Goal: Download file/media

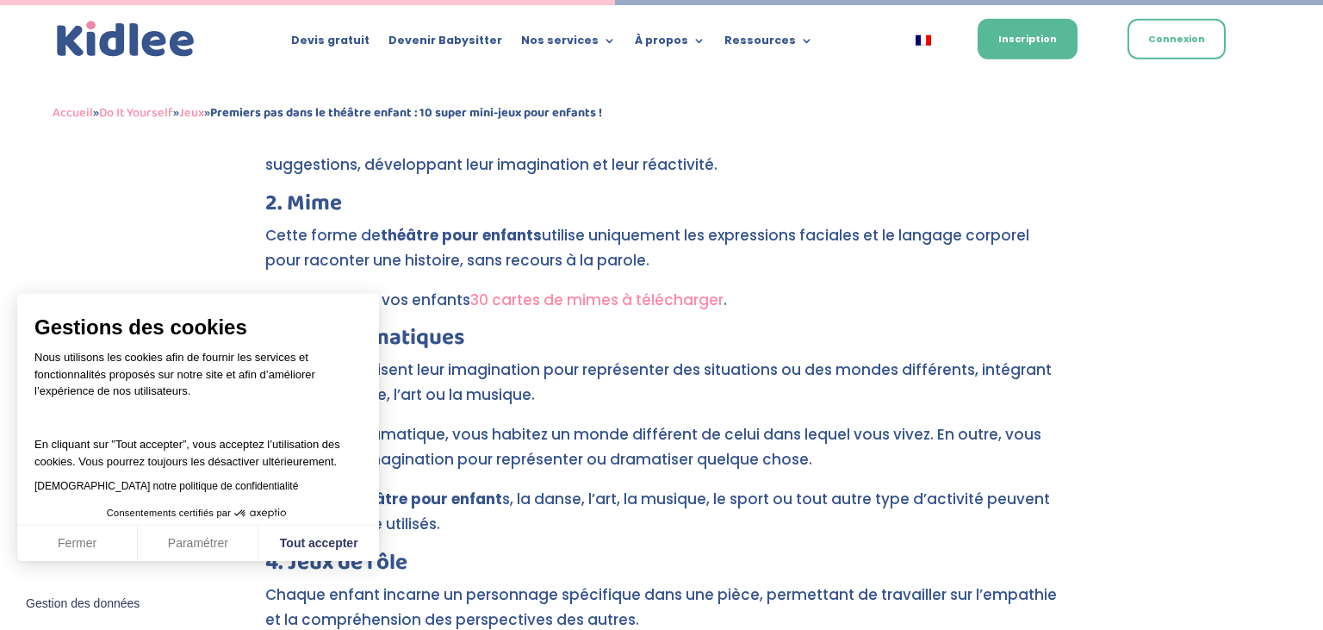
scroll to position [3515, 0]
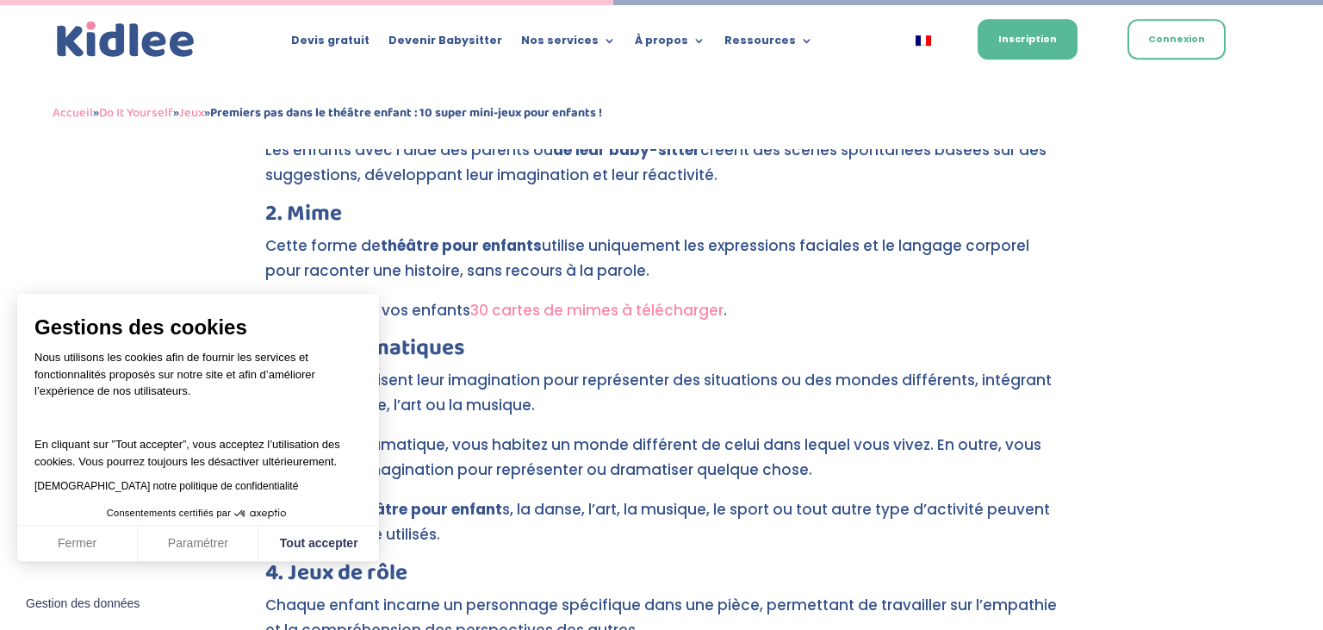
click at [556, 300] on link "30 cartes de mimes à télécharger" at bounding box center [596, 310] width 253 height 21
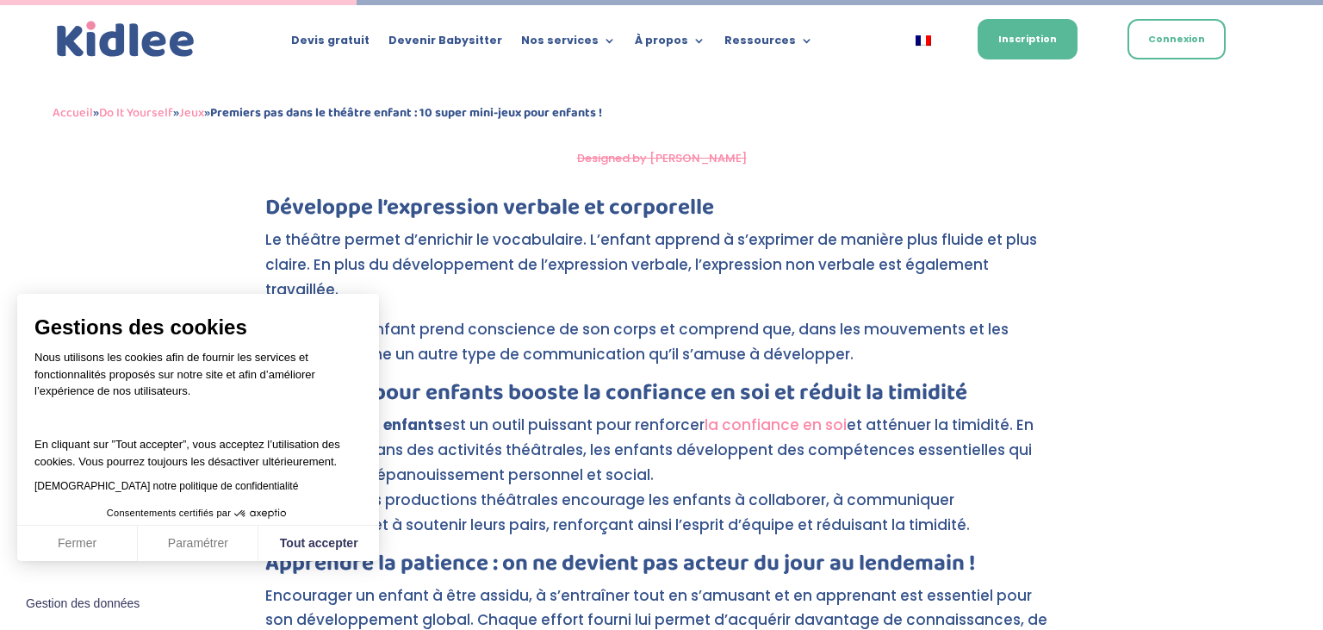
scroll to position [2046, 0]
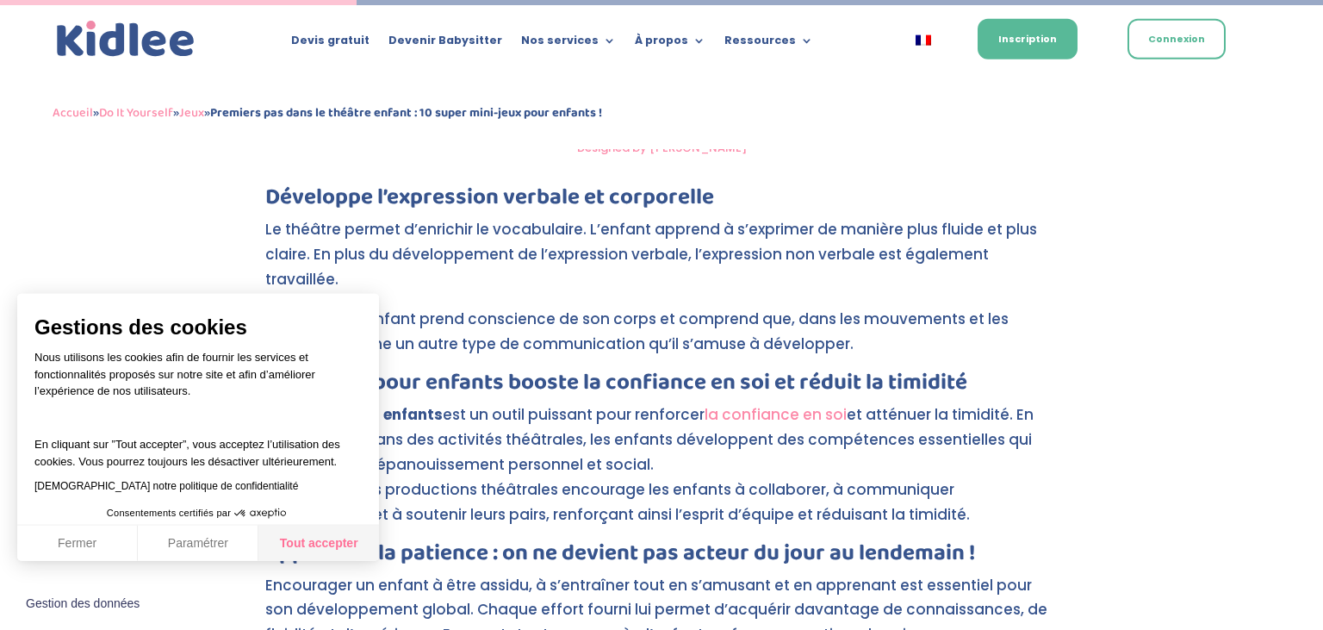
click at [300, 549] on button "Tout accepter" at bounding box center [318, 543] width 121 height 36
checkbox input "true"
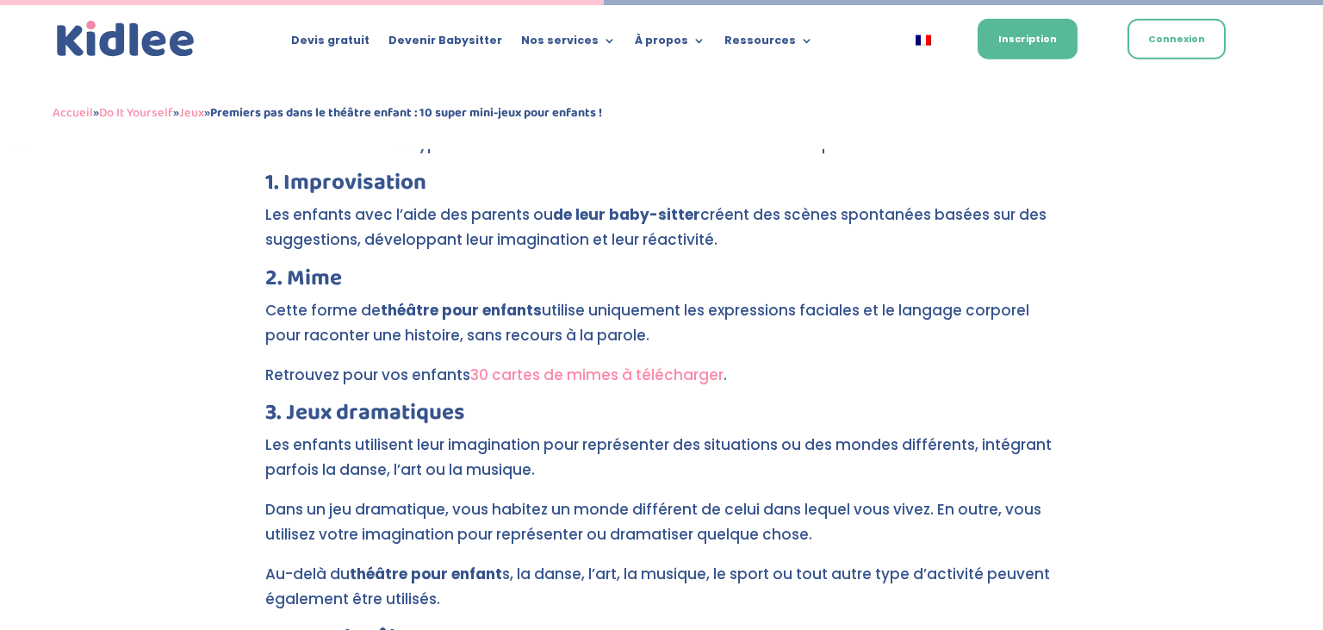
scroll to position [3462, 0]
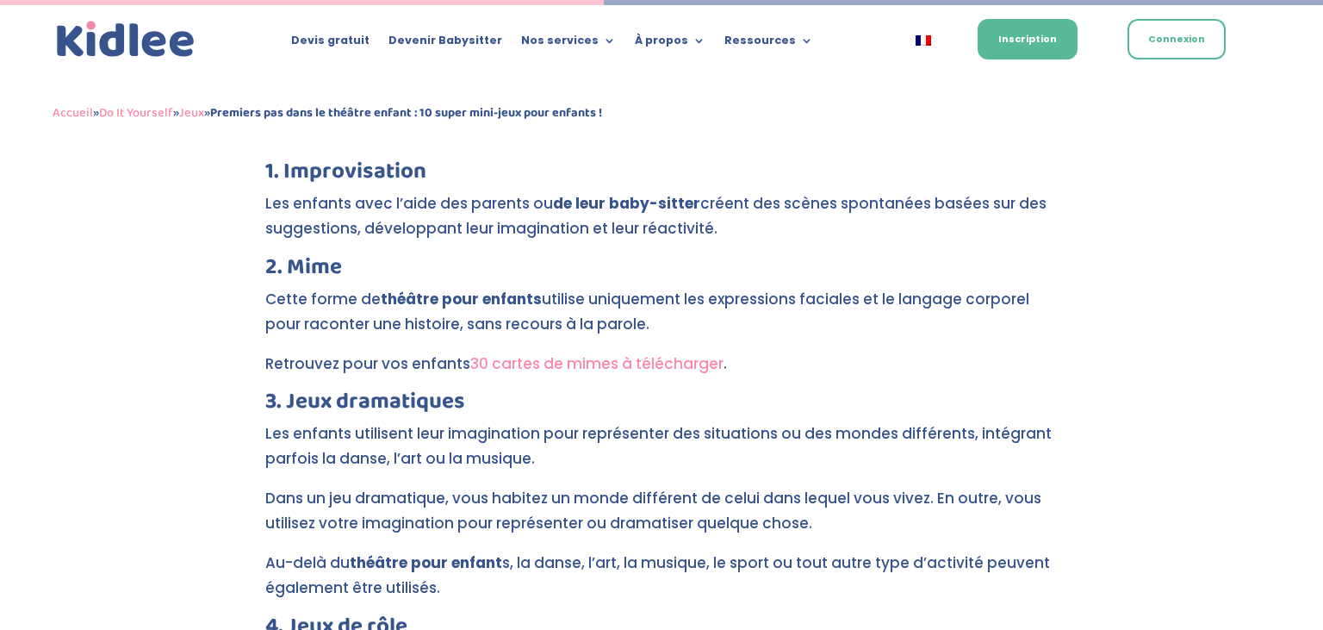
click at [633, 353] on link "30 cartes de mimes à télécharger" at bounding box center [596, 363] width 253 height 21
